Goal: Information Seeking & Learning: Check status

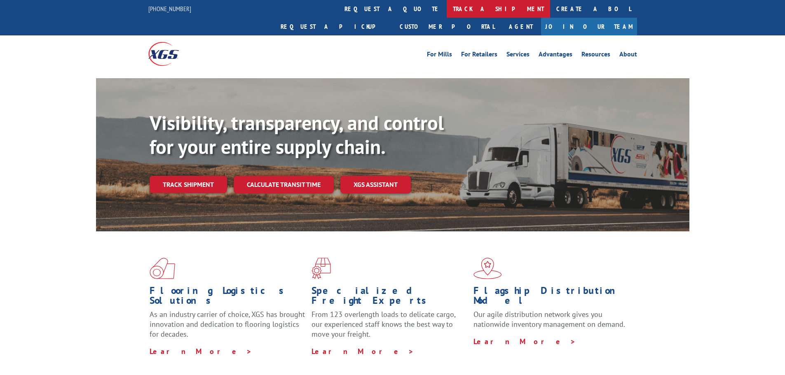
click at [447, 2] on link "track a shipment" at bounding box center [498, 9] width 103 height 18
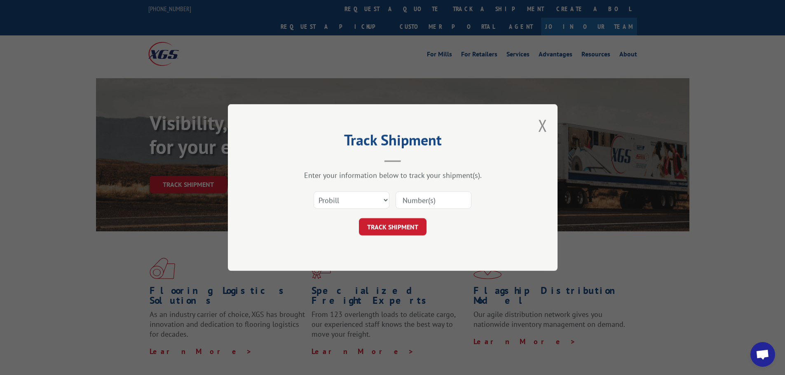
paste input "17471205"
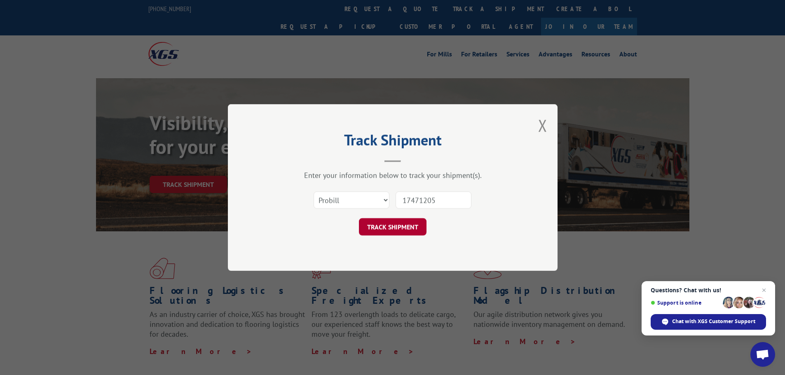
type input "17471205"
click at [408, 222] on button "TRACK SHIPMENT" at bounding box center [393, 226] width 68 height 17
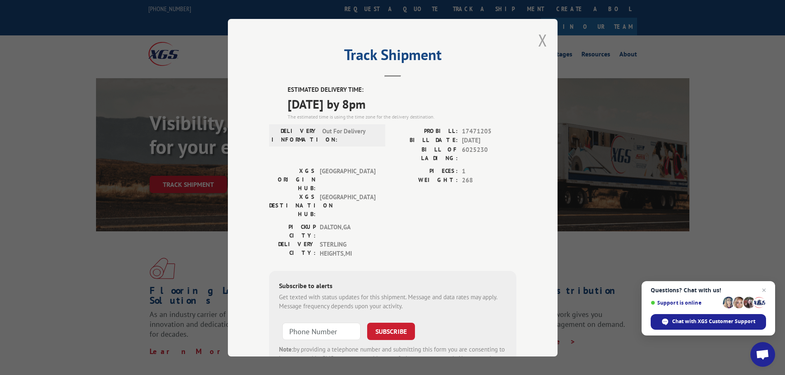
click at [541, 42] on button "Close modal" at bounding box center [542, 40] width 9 height 22
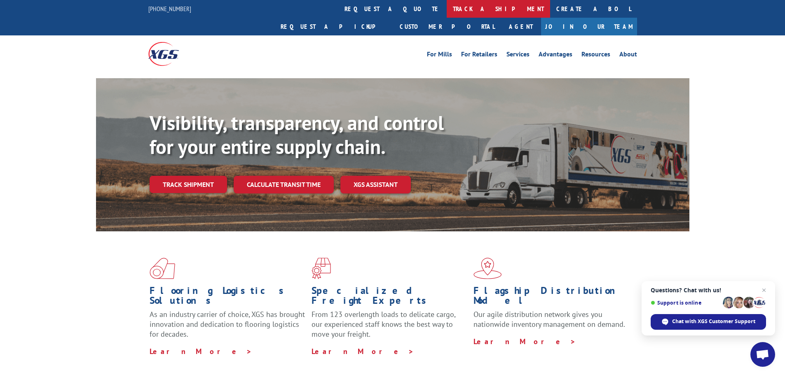
click at [447, 10] on link "track a shipment" at bounding box center [498, 9] width 103 height 18
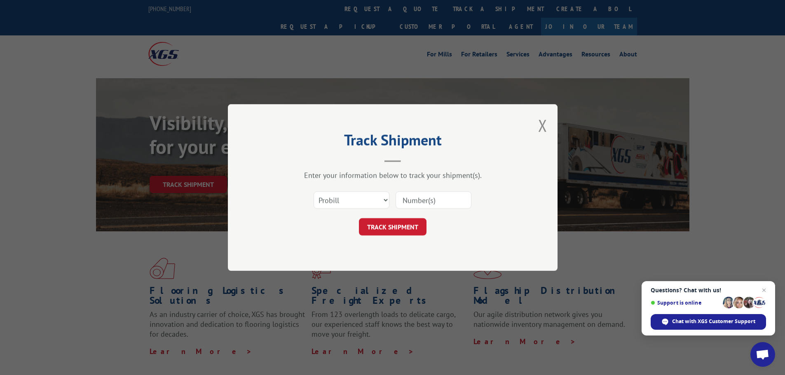
paste input "17471205"
type input "17471205"
click at [402, 227] on button "TRACK SHIPMENT" at bounding box center [393, 226] width 68 height 17
